Goal: Task Accomplishment & Management: Manage account settings

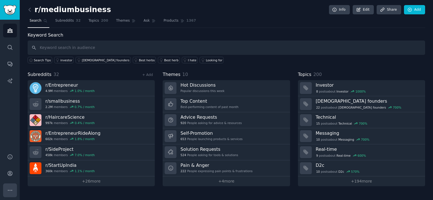
click at [15, 190] on button "More" at bounding box center [10, 191] width 14 height 14
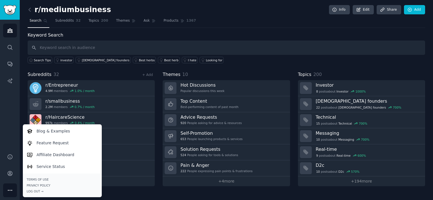
drag, startPoint x: 15, startPoint y: 189, endPoint x: 15, endPoint y: 181, distance: 7.9
click at [15, 188] on button "More" at bounding box center [10, 191] width 14 height 14
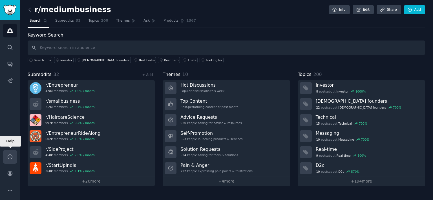
click at [16, 157] on link "Help" at bounding box center [10, 157] width 14 height 14
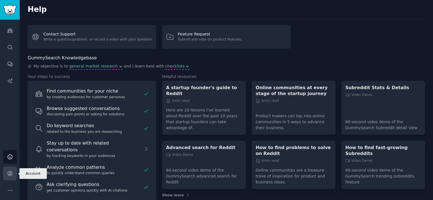
click at [7, 174] on icon "Sidebar" at bounding box center [10, 174] width 6 height 6
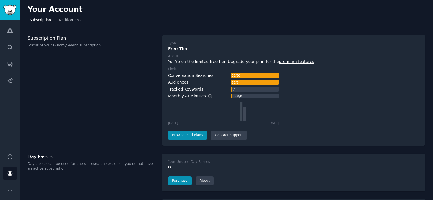
click at [64, 20] on span "Notifications" at bounding box center [70, 20] width 22 height 5
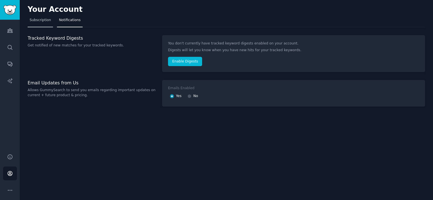
click at [44, 25] on link "Subscription" at bounding box center [40, 22] width 25 height 12
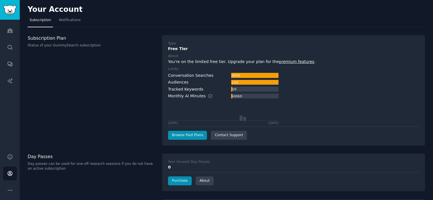
scroll to position [24, 0]
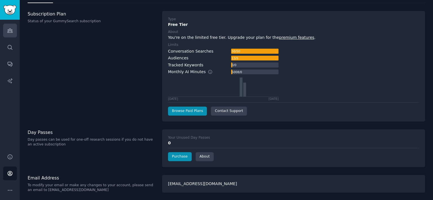
drag, startPoint x: 14, startPoint y: 22, endPoint x: 12, endPoint y: 28, distance: 5.7
click at [13, 23] on div "Audiences Search Conversations AI Reports" at bounding box center [10, 83] width 20 height 127
click at [12, 28] on icon "Sidebar" at bounding box center [10, 31] width 6 height 6
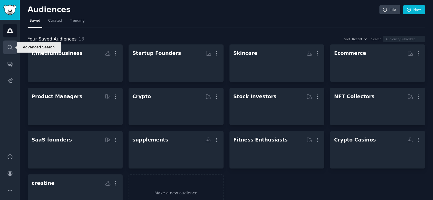
click at [8, 47] on icon "Sidebar" at bounding box center [10, 48] width 6 height 6
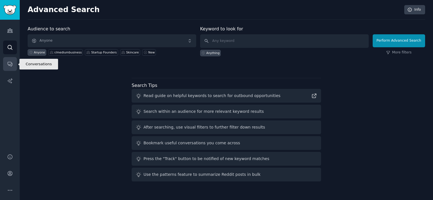
click at [13, 68] on link "Conversations" at bounding box center [10, 64] width 14 height 14
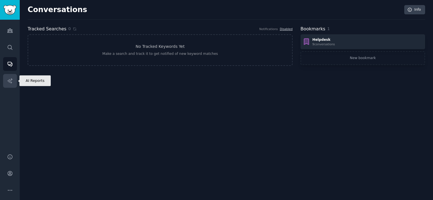
click at [6, 87] on link "AI Reports" at bounding box center [10, 81] width 14 height 14
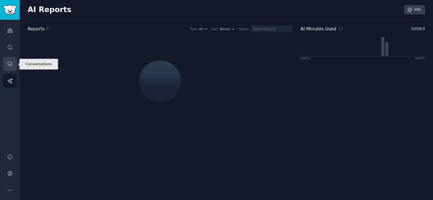
click at [15, 65] on link "Conversations" at bounding box center [10, 64] width 14 height 14
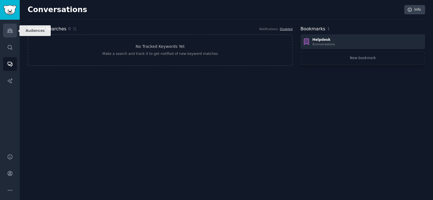
click at [10, 31] on icon "Sidebar" at bounding box center [9, 31] width 5 height 4
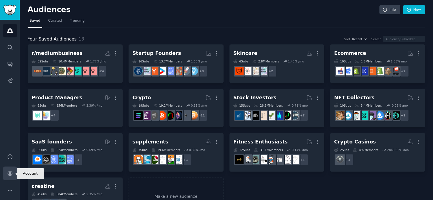
click at [7, 176] on icon "Sidebar" at bounding box center [10, 174] width 6 height 6
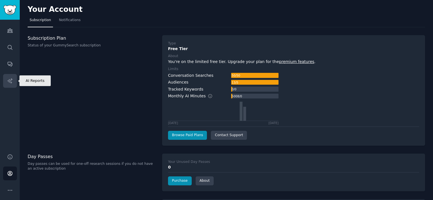
click at [12, 76] on link "AI Reports" at bounding box center [10, 81] width 14 height 14
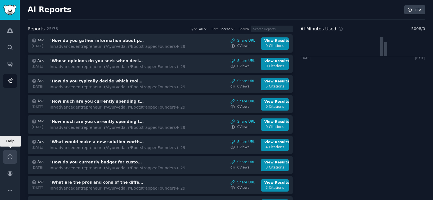
click at [8, 162] on link "Help" at bounding box center [10, 157] width 14 height 14
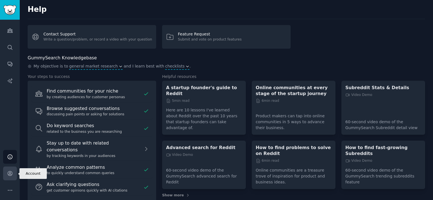
click at [10, 172] on icon "Sidebar" at bounding box center [10, 174] width 6 height 6
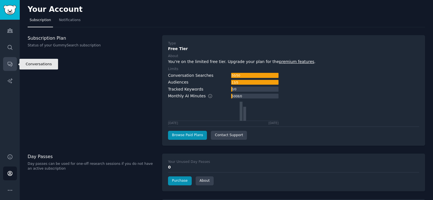
click at [11, 67] on icon "Sidebar" at bounding box center [10, 64] width 6 height 6
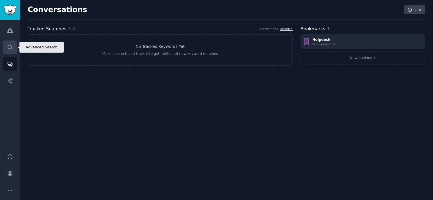
click at [11, 53] on link "Search" at bounding box center [10, 48] width 14 height 14
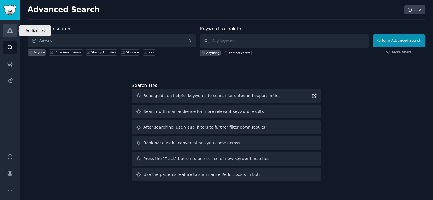
click at [14, 36] on link "Audiences" at bounding box center [10, 31] width 14 height 14
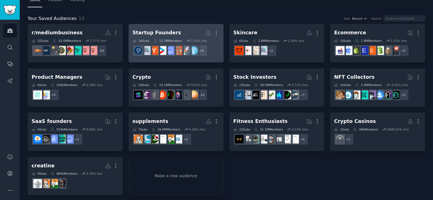
scroll to position [23, 0]
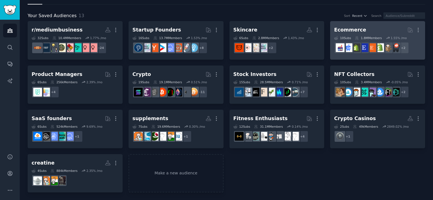
click at [366, 29] on h2 "Ecommerce More" at bounding box center [377, 30] width 87 height 10
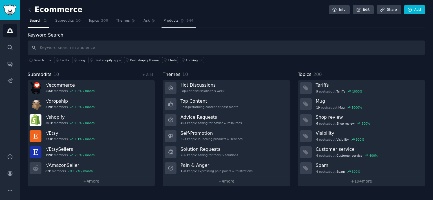
click at [164, 21] on span "Products" at bounding box center [171, 20] width 15 height 5
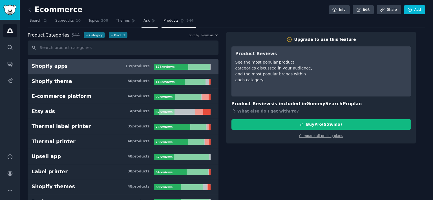
click at [142, 23] on link "Ask" at bounding box center [150, 22] width 16 height 12
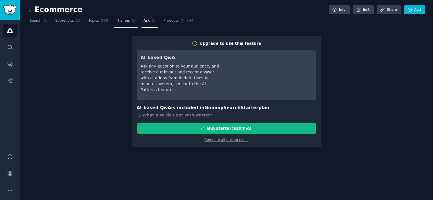
click at [121, 21] on link "Themes" at bounding box center [126, 22] width 24 height 12
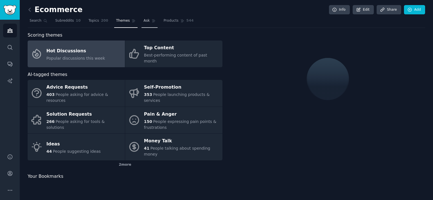
drag, startPoint x: 98, startPoint y: 24, endPoint x: 136, endPoint y: 24, distance: 38.3
click at [97, 24] on link "Topics 200" at bounding box center [99, 22] width 24 height 12
click at [142, 24] on link "Ask" at bounding box center [150, 22] width 16 height 12
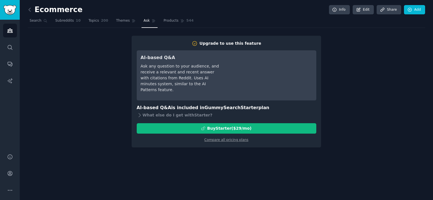
click at [228, 143] on div "Upgrade to use this feature AI-based Q&A Ask any question to your audience, and…" at bounding box center [226, 92] width 189 height 112
click at [230, 140] on link "Compare all pricing plans" at bounding box center [226, 140] width 44 height 4
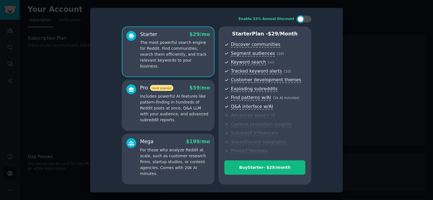
click at [122, 96] on div "Pro most popular $ 59 /mo Includes powerful AI features like pattern-finding in…" at bounding box center [168, 105] width 93 height 51
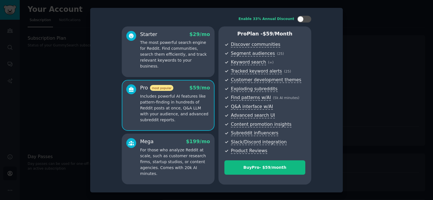
click at [155, 54] on p "The most powerful search engine for Reddit. Find communities, search them effic…" at bounding box center [175, 55] width 70 height 30
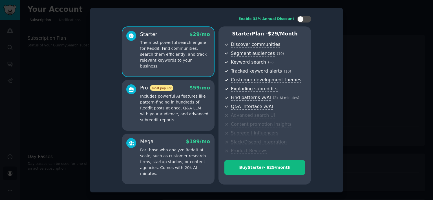
click at [158, 101] on p "Includes powerful AI features like pattern-finding in hundreds of Reddit posts …" at bounding box center [175, 109] width 70 height 30
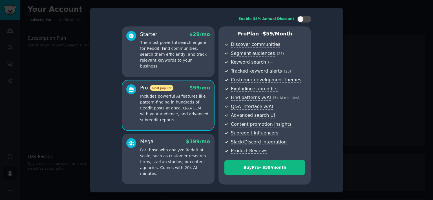
click at [170, 122] on p "Includes powerful AI features like pattern-finding in hundreds of Reddit posts …" at bounding box center [175, 109] width 70 height 30
click at [172, 154] on p "For those who analyze Reddit at scale, such as customer research firms, startup…" at bounding box center [175, 162] width 70 height 30
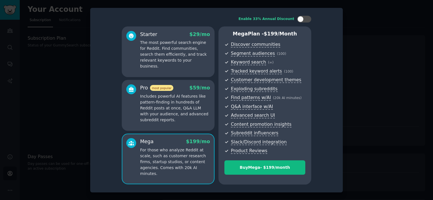
click at [180, 105] on p "Includes powerful AI features like pattern-finding in hundreds of Reddit posts …" at bounding box center [175, 109] width 70 height 30
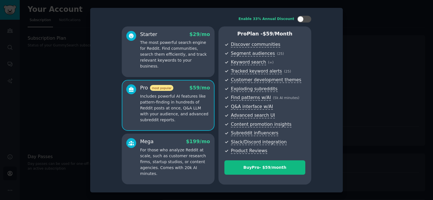
click at [190, 46] on p "The most powerful search engine for Reddit. Find communities, search them effic…" at bounding box center [175, 55] width 70 height 30
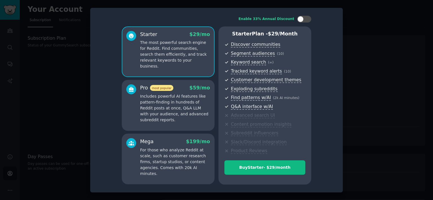
click at [352, 40] on div at bounding box center [216, 100] width 433 height 200
